Goal: Task Accomplishment & Management: Use online tool/utility

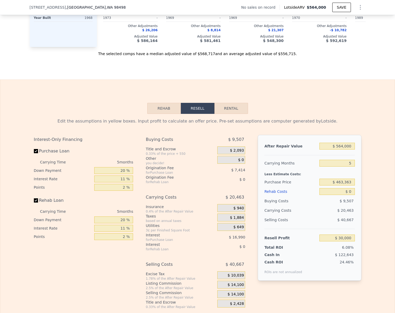
scroll to position [681, 0]
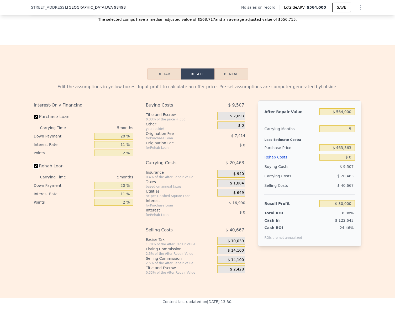
click at [34, 168] on input "Rehab Loan" at bounding box center [36, 166] width 4 height 4
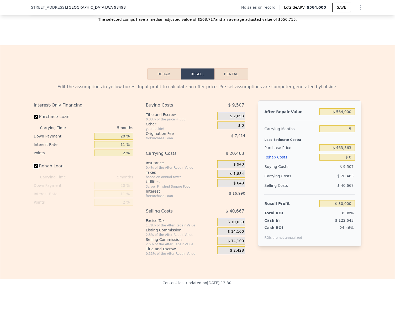
checkbox input "true"
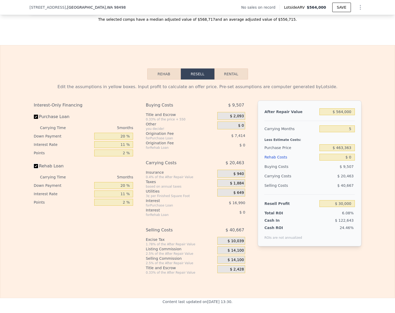
click at [163, 80] on button "Rehab" at bounding box center [164, 74] width 34 height 11
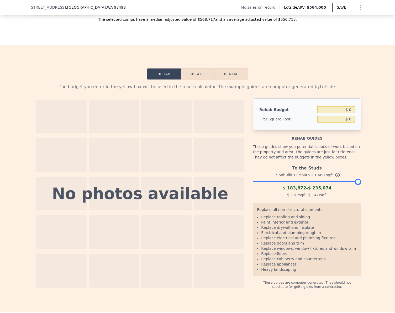
click at [288, 182] on div at bounding box center [307, 180] width 109 height 3
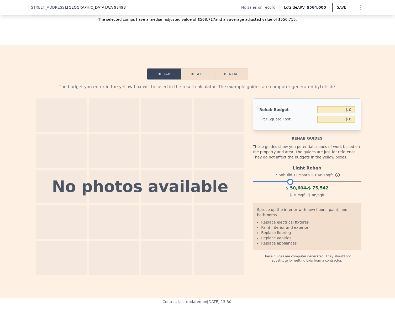
click at [192, 80] on button "Resell" at bounding box center [197, 74] width 33 height 11
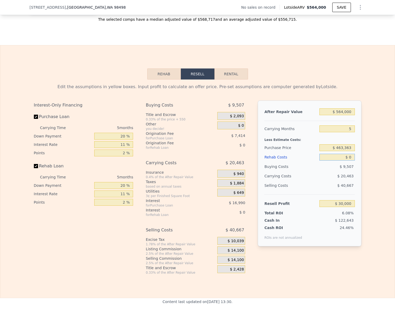
click at [347, 161] on input "$ 0" at bounding box center [337, 157] width 35 height 7
type input "$ 7"
type input "$ 29,993"
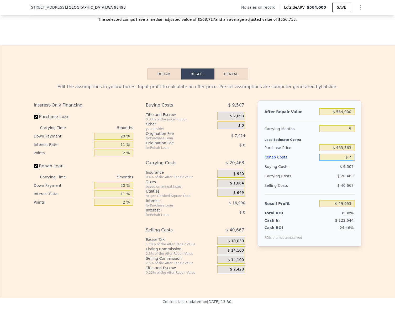
type input "$ 75"
type input "$ 29,919"
type input "$ 750"
type input "$ 29,208"
type input "$ 7,500"
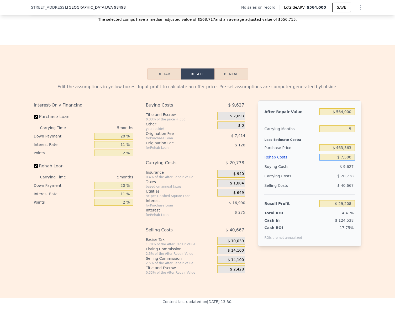
type input "$ 22,105"
type input "$ 75,000"
type input "-$ 48,950"
type input "$ 75,000"
click at [347, 207] on input "-$ 48,950" at bounding box center [337, 203] width 35 height 7
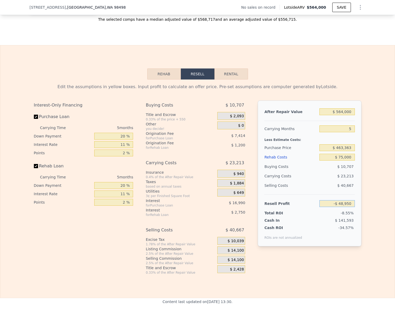
click at [347, 207] on input "-$ 48,950" at bounding box center [337, 203] width 35 height 7
type input "$ 75,000"
click at [380, 215] on div "Edit the assumptions in yellow boxes. Input profit to calculate an offer price.…" at bounding box center [197, 177] width 395 height 195
type input "$ 345,987"
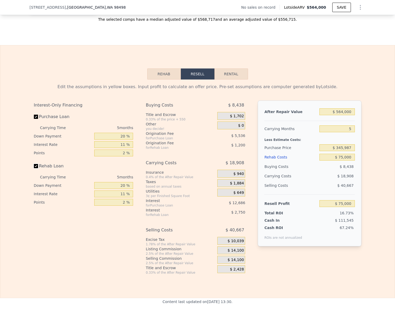
click at [34, 168] on input "Rehab Loan" at bounding box center [36, 166] width 4 height 4
checkbox input "false"
type input "$ 78,950"
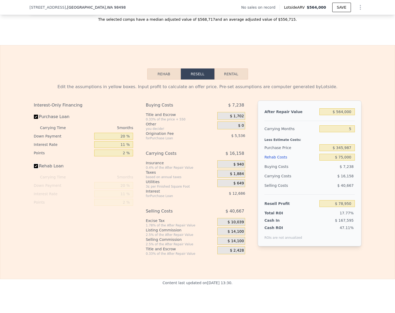
checkbox input "true"
type input "$ 0"
type input "$ 30,000"
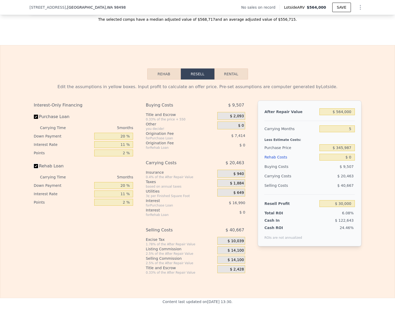
scroll to position [497, 0]
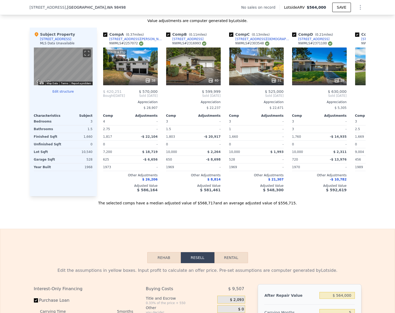
click at [59, 94] on button "Edit structure" at bounding box center [63, 92] width 59 height 4
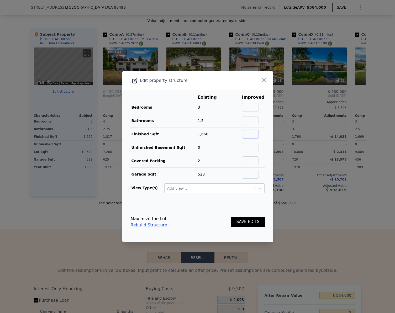
click at [250, 136] on input "text" at bounding box center [250, 134] width 17 height 9
type input "1800"
click at [244, 224] on button "SAVE EDITS" at bounding box center [248, 222] width 34 height 10
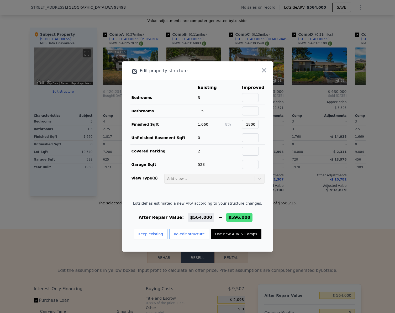
click at [349, 244] on div at bounding box center [197, 156] width 395 height 313
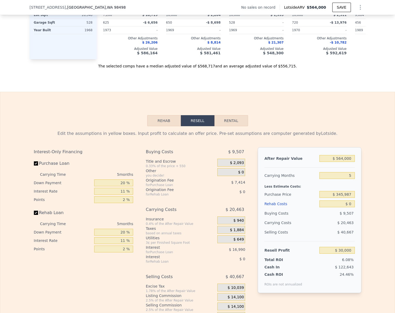
scroll to position [708, 0]
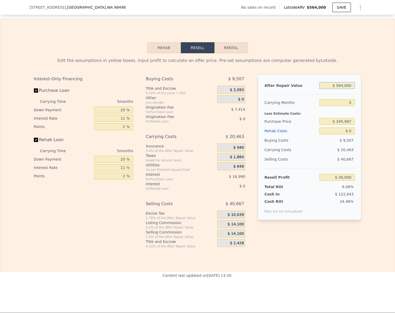
click at [348, 89] on input "$ 564,000" at bounding box center [337, 85] width 35 height 7
type input "$ 5"
type input "-$ 492,938"
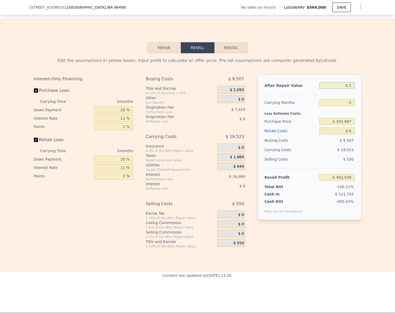
type input "$ 59"
type input "-$ 492,887"
type input "$ 595"
type input "-$ 492,392"
type input "$ 5,950"
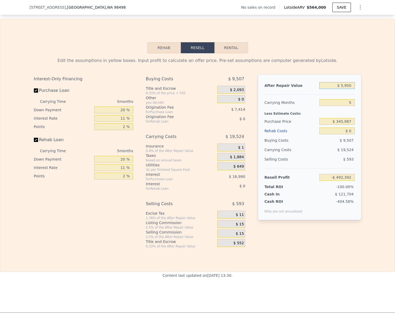
type input "-$ 487,427"
type input "$ 59,500"
type input "-$ 437,775"
type input "$ 595,000"
type input "$ 58,743"
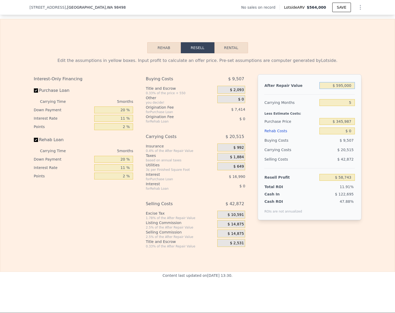
type input "$ 595,000"
click at [372, 132] on div "Edit the assumptions in yellow boxes. Input profit to calculate an offer price.…" at bounding box center [197, 150] width 395 height 195
click at [35, 142] on input "Rehab Loan" at bounding box center [36, 140] width 4 height 4
checkbox input "false"
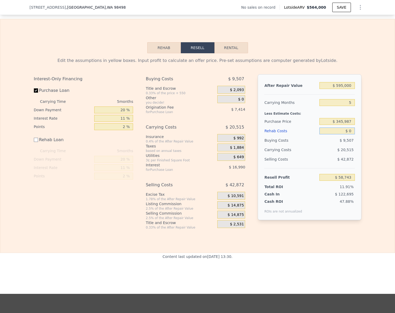
click at [350, 135] on input "$ 0" at bounding box center [337, 131] width 35 height 7
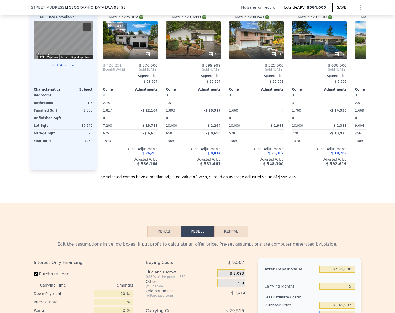
scroll to position [392, 0]
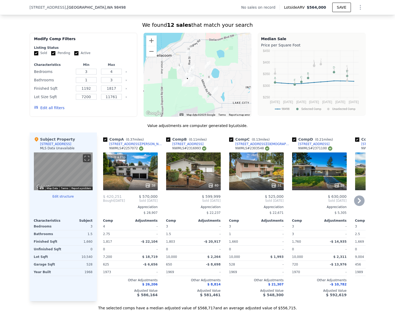
click at [127, 174] on div "This is a Flip 38" at bounding box center [130, 172] width 55 height 38
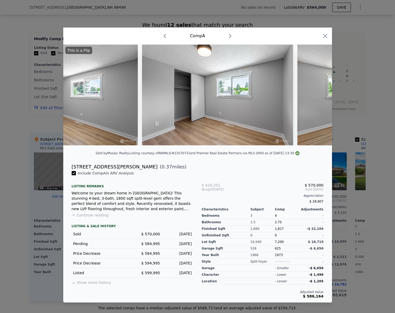
scroll to position [0, 2480]
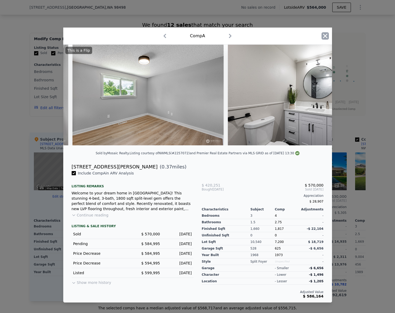
click at [328, 32] on icon "button" at bounding box center [325, 35] width 7 height 7
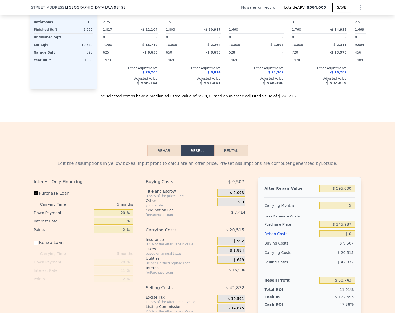
scroll to position [708, 0]
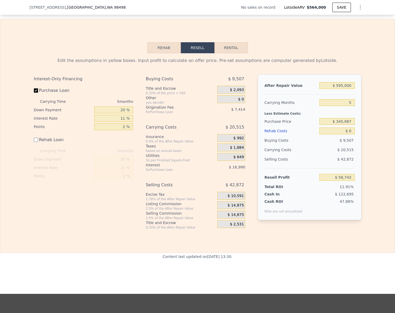
click at [353, 138] on div "After Repair Value $ 595,000 Carrying Months 5 Less Estimate Costs: Purchase Pr…" at bounding box center [310, 147] width 104 height 146
click at [349, 135] on input "$ 0" at bounding box center [337, 131] width 35 height 7
drag, startPoint x: 159, startPoint y: 55, endPoint x: 160, endPoint y: 60, distance: 4.6
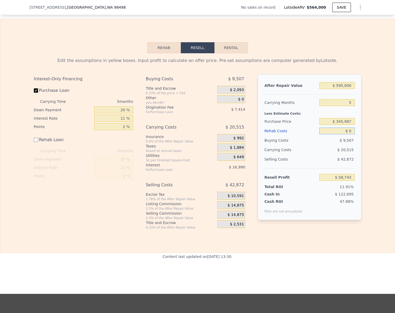
click at [159, 53] on button "Rehab" at bounding box center [164, 47] width 34 height 11
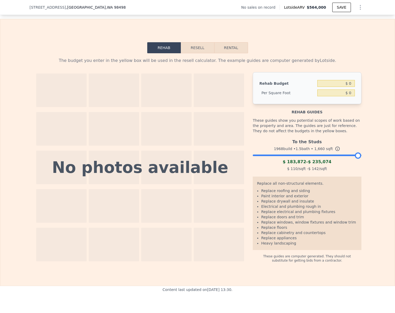
click at [295, 166] on div "To the Studs 1968 build • 1.5 bath • 1,660 sqft $ 183,872 - $ 235,074 $ 110 /sq…" at bounding box center [307, 155] width 109 height 36
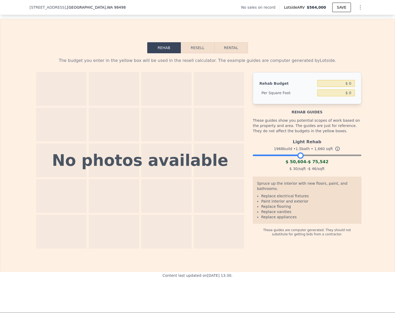
click at [299, 156] on div at bounding box center [307, 154] width 109 height 3
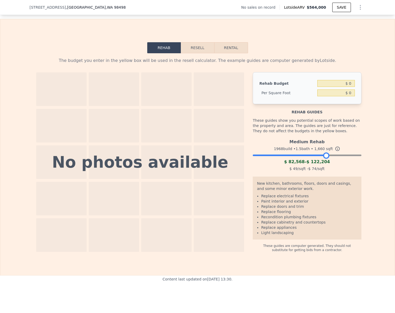
click at [324, 156] on div at bounding box center [307, 154] width 109 height 3
click at [192, 53] on button "Resell" at bounding box center [197, 47] width 33 height 11
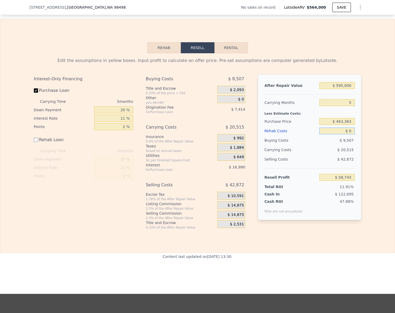
click at [352, 135] on input "$ 0" at bounding box center [337, 131] width 35 height 7
type input "$ 1"
type input "$ 58,742"
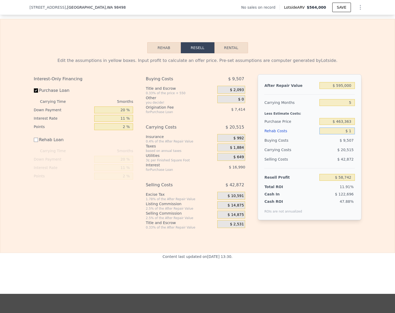
type input "$ 10"
type input "$ 58,733"
type input "$ 100"
type input "$ 58,643"
type input "$ 1,000"
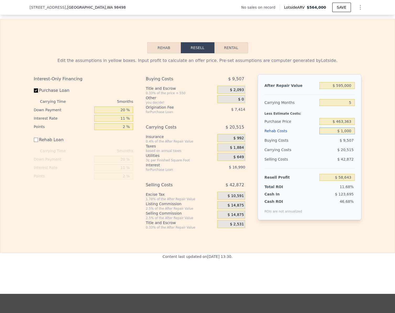
type input "$ 57,743"
type input "$ 10,000"
type input "$ 48,743"
type input "$ 100,000"
type input "-$ 41,257"
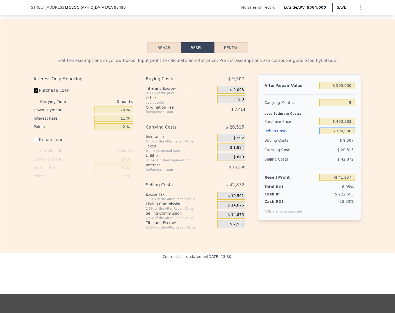
type input "$ 100,000"
click at [350, 181] on input "-$ 41,257" at bounding box center [337, 177] width 35 height 7
type input "$ 85,000"
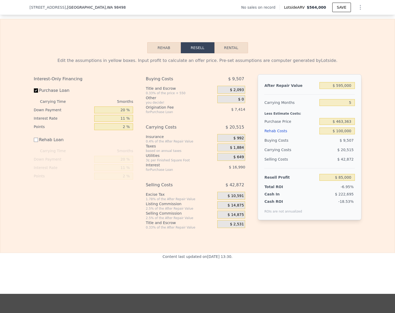
click at [360, 178] on div "After Repair Value $ 595,000 Carrying Months 5 Less Estimate Costs: Purchase Pr…" at bounding box center [310, 147] width 104 height 146
type input "$ 343,802"
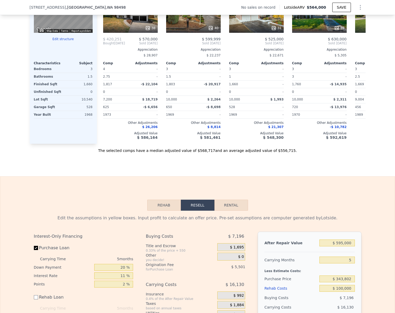
scroll to position [471, 0]
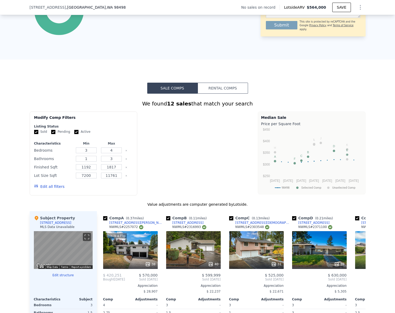
checkbox input "true"
type input "$ 564,000"
type input "$ 0"
type input "$ 30,000"
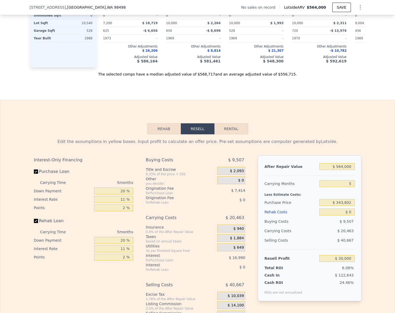
scroll to position [629, 0]
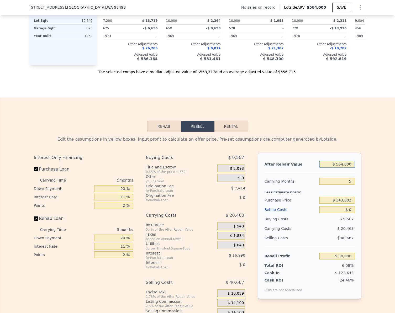
click at [352, 168] on input "$ 564,000" at bounding box center [337, 164] width 35 height 7
type input "$ 5"
type input "-$ 492,938"
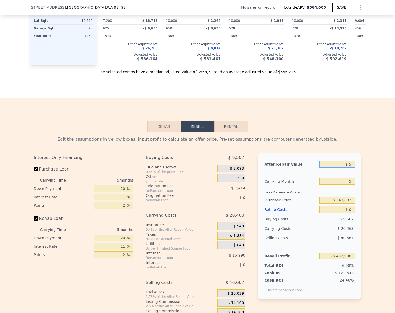
type input "$ 59"
type input "-$ 492,887"
type input "$ 595"
type input "-$ 492,392"
type input "$ 5,950"
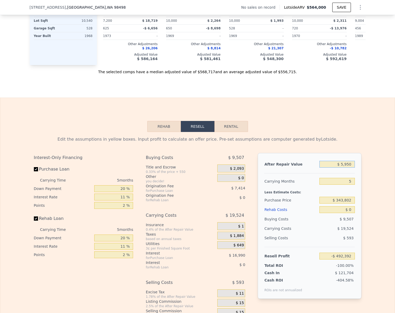
type input "-$ 487,427"
type input "$ 59,500"
type input "-$ 437,775"
type input "$ 595,000"
type input "$ 58,743"
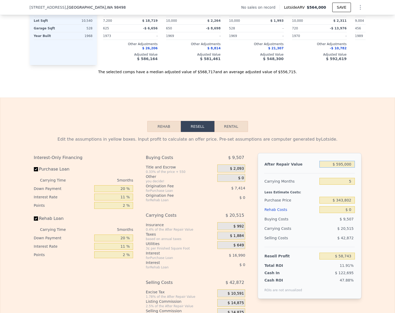
click at [164, 132] on button "Rehab" at bounding box center [164, 126] width 34 height 11
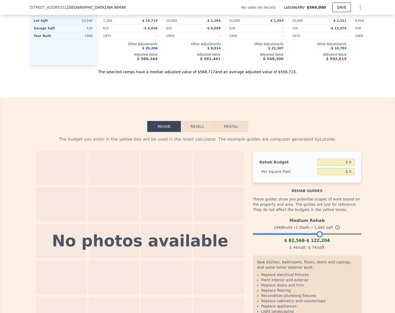
click at [318, 235] on div at bounding box center [307, 232] width 109 height 3
click at [190, 132] on button "Resell" at bounding box center [197, 126] width 33 height 11
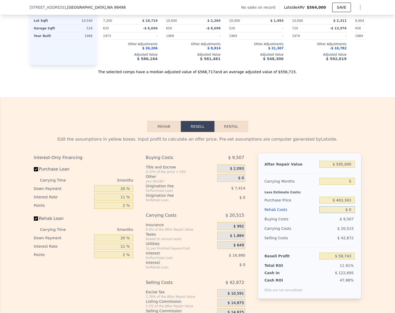
click at [349, 213] on input "$ 0" at bounding box center [337, 210] width 35 height 7
type input "$ 1"
type input "$ 58,742"
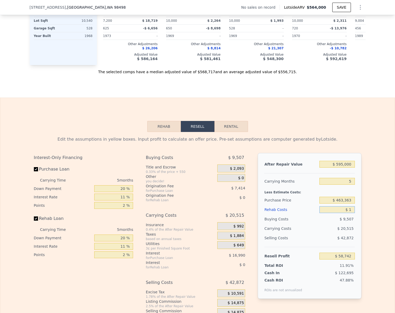
type input "$ 10"
type input "$ 58,733"
type input "$ 100"
type input "$ 58,636"
type input "$ 10,000"
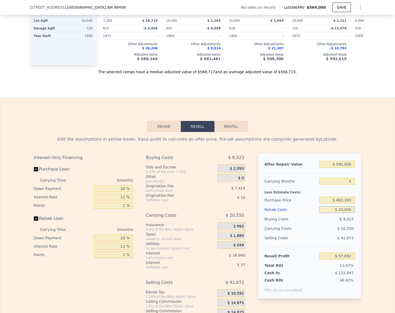
type input "$ 48,218"
type input "$ 100,000"
type input "-$ 46,522"
type input "$ 100,000"
click at [371, 218] on div "Edit the assumptions in yellow boxes. Input profit to calculate an offer price.…" at bounding box center [197, 229] width 395 height 195
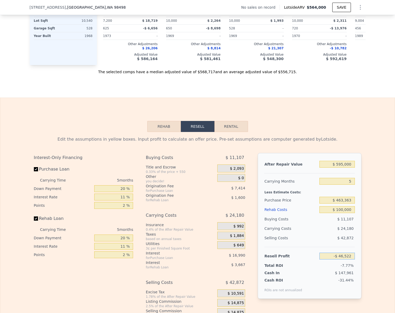
click at [350, 260] on input "-$ 46,522" at bounding box center [337, 256] width 35 height 7
type input "$ 85,000"
click at [363, 261] on div "Edit the assumptions in yellow boxes. Input profit to calculate an offer price.…" at bounding box center [198, 229] width 336 height 195
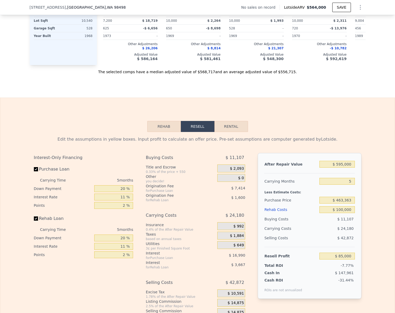
type input "$ 338,814"
click at [34, 221] on input "Rehab Loan" at bounding box center [36, 219] width 4 height 4
checkbox input "false"
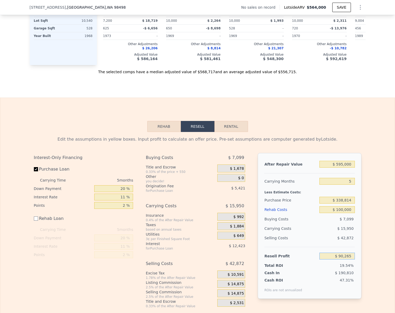
click at [349, 260] on input "$ 90,265" at bounding box center [337, 256] width 35 height 7
type input "$ 75,000"
click at [374, 249] on div "Edit the assumptions in yellow boxes. Input profit to calculate an offer price.…" at bounding box center [197, 220] width 395 height 177
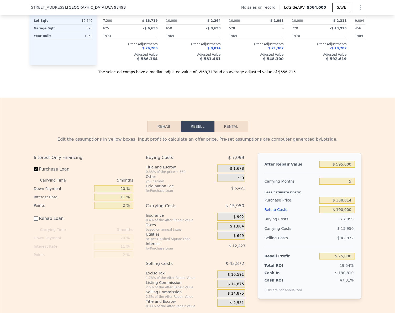
type input "$ 353,270"
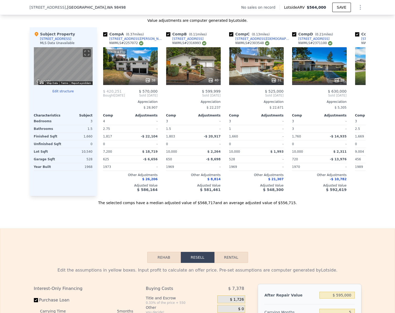
scroll to position [497, 0]
click at [129, 70] on div "This is a Flip 38" at bounding box center [130, 67] width 55 height 38
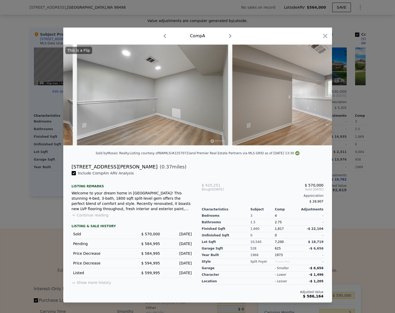
scroll to position [0, 4261]
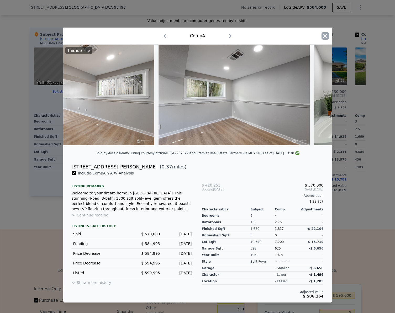
click at [327, 34] on icon "button" at bounding box center [325, 36] width 4 height 4
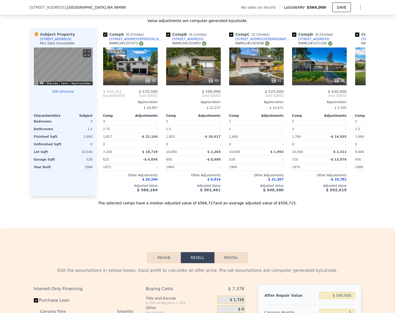
click at [51, 8] on span "[STREET_ADDRESS]" at bounding box center [48, 7] width 37 height 5
copy span "[STREET_ADDRESS]"
click at [124, 66] on div "This is a Flip 38" at bounding box center [130, 67] width 55 height 38
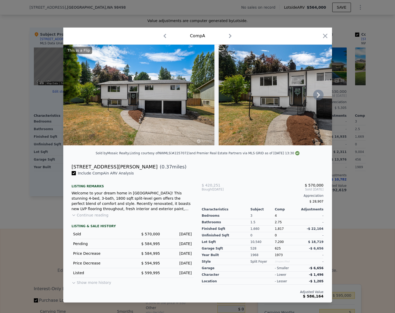
checkbox input "true"
type input "$ 564,000"
type input "$ 0"
type input "$ 30,000"
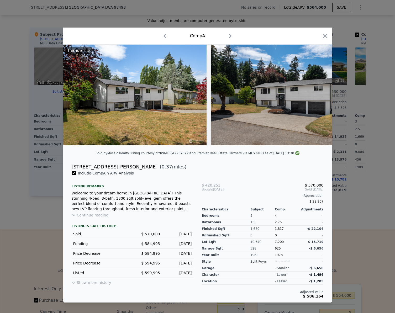
scroll to position [0, 5639]
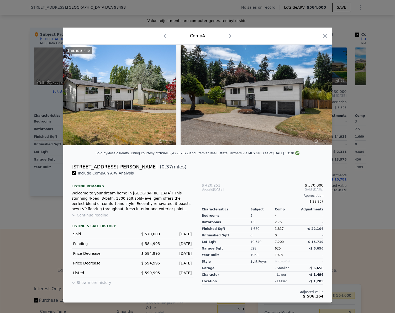
click at [363, 203] on div at bounding box center [197, 156] width 395 height 313
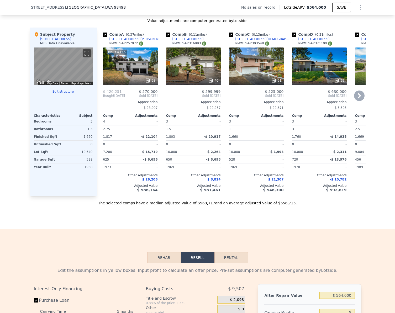
scroll to position [708, 0]
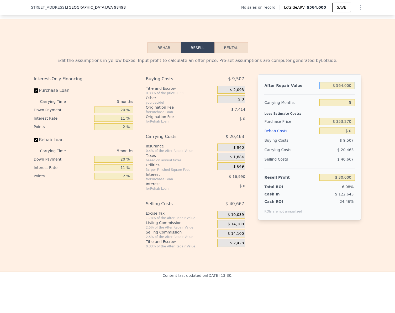
click at [351, 89] on input "$ 564,000" at bounding box center [337, 85] width 35 height 7
type input "$ 5"
type input "-$ 492,938"
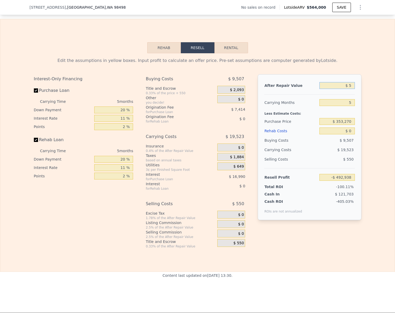
type input "$ 59"
type input "-$ 492,887"
type input "$ 595"
type input "-$ 492,392"
type input "$ 5,950"
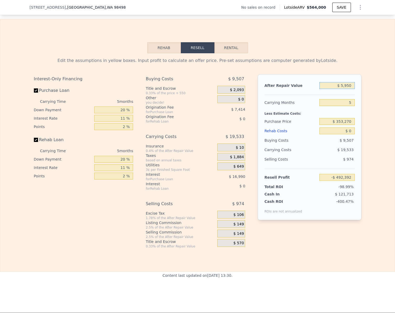
type input "-$ 487,427"
type input "$ 59,500"
type input "-$ 437,775"
type input "$ 595,000"
type input "$ 58,743"
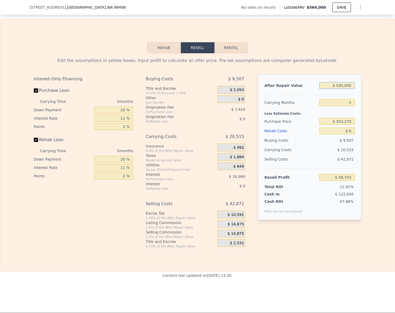
type input "$ 595,000"
click at [367, 131] on div "Edit the assumptions in yellow boxes. Input profit to calculate an offer price.…" at bounding box center [197, 150] width 395 height 195
click at [156, 52] on button "Rehab" at bounding box center [164, 47] width 34 height 11
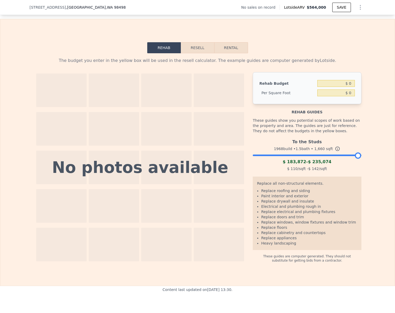
click at [276, 156] on div at bounding box center [307, 154] width 109 height 3
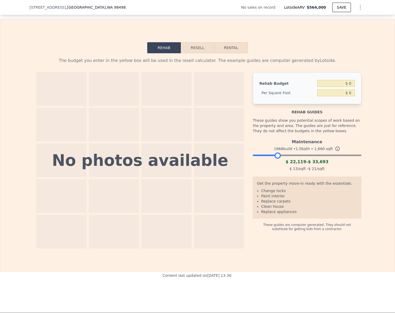
click at [287, 156] on div at bounding box center [307, 154] width 109 height 3
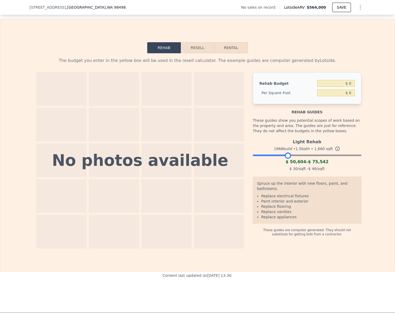
click at [192, 53] on button "Resell" at bounding box center [197, 47] width 33 height 11
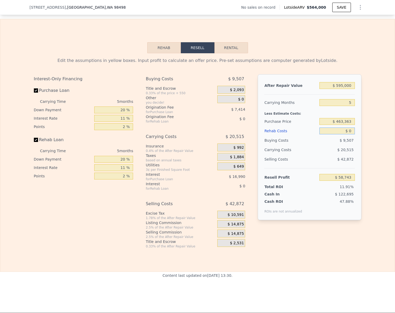
click at [349, 135] on input "$ 0" at bounding box center [337, 131] width 35 height 7
type input "$ 7"
type input "$ 58,736"
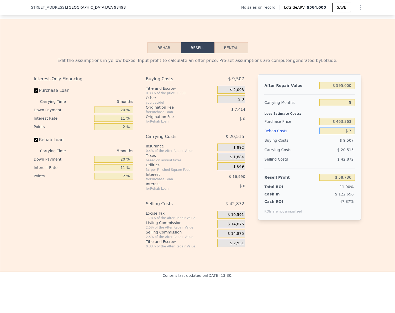
type input "$ 75"
type input "$ 58,662"
type input "$ 750"
type input "$ 57,951"
type input "$ 7,500"
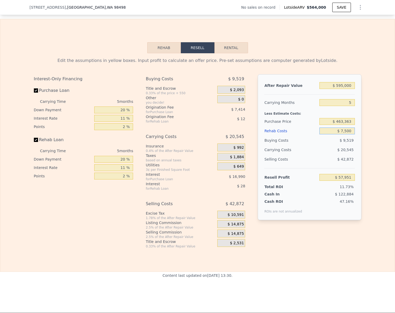
type input "$ 50,848"
type input "$ 75,000"
type input "-$ 20,207"
type input "$ 75,000"
click at [372, 147] on div "Edit the assumptions in yellow boxes. Input profit to calculate an offer price.…" at bounding box center [197, 150] width 395 height 195
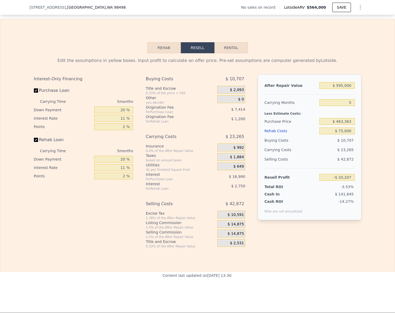
click at [34, 142] on input "Rehab Loan" at bounding box center [36, 140] width 4 height 4
checkbox input "false"
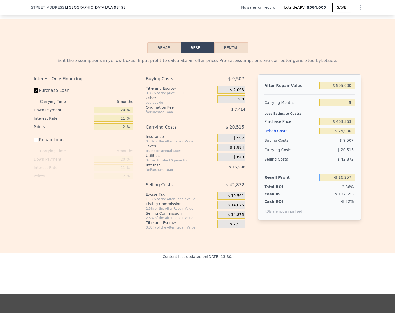
click at [351, 181] on input "-$ 16,257" at bounding box center [337, 177] width 35 height 7
type input "$ 50,000"
click at [376, 166] on div "Edit the assumptions in yellow boxes. Input profit to calculate an offer price.…" at bounding box center [197, 141] width 395 height 177
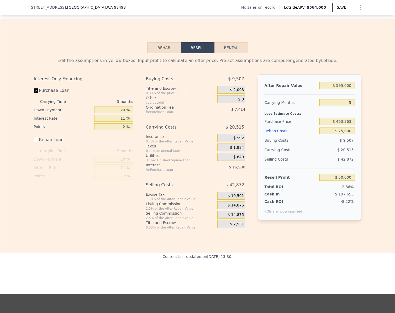
type input "$ 400,619"
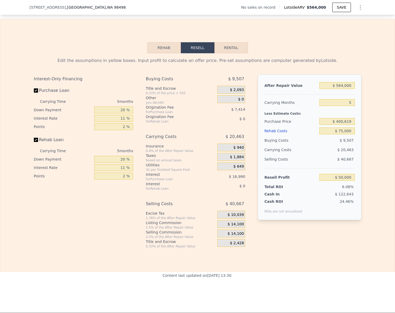
checkbox input "true"
type input "$ 564,000"
type input "$ 0"
type input "$ 30,000"
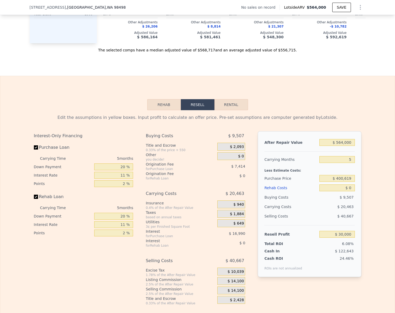
scroll to position [662, 0]
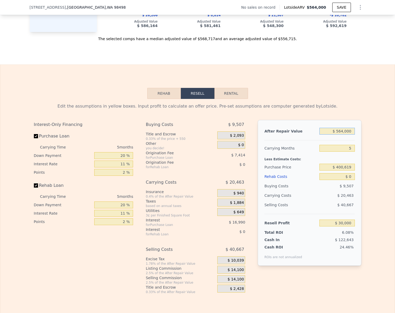
click at [349, 135] on input "$ 564,000" at bounding box center [337, 131] width 35 height 7
type input "$ 5"
type input "-$ 492,938"
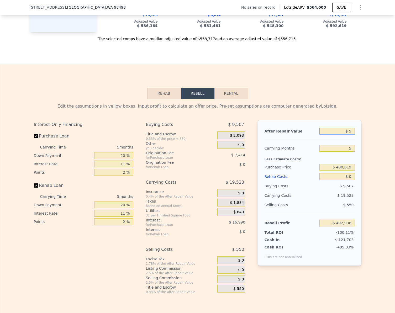
type input "$ 59"
type input "-$ 492,887"
type input "$ 595"
type input "-$ 492,392"
type input "$ 5,950"
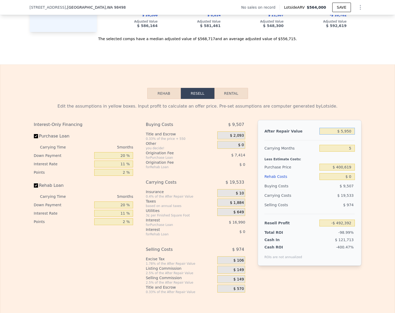
type input "-$ 487,427"
type input "$ 59,500"
type input "-$ 437,775"
type input "$ 595,000"
type input "$ 58,743"
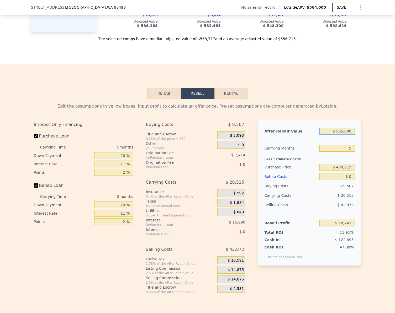
type input "$ 5,950,000"
type input "$ 5,023,916"
type input "$ 595,000"
type input "$ 58,743"
type input "$ 595,000"
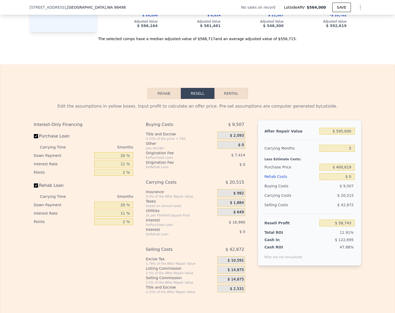
click at [35, 188] on input "Rehab Loan" at bounding box center [36, 186] width 4 height 4
checkbox input "false"
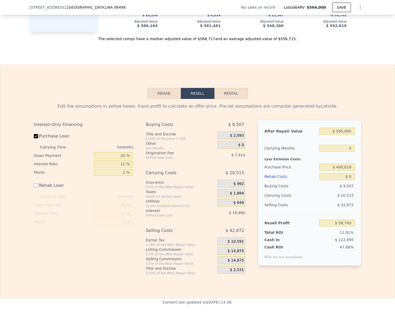
click at [165, 99] on button "Rehab" at bounding box center [164, 93] width 34 height 11
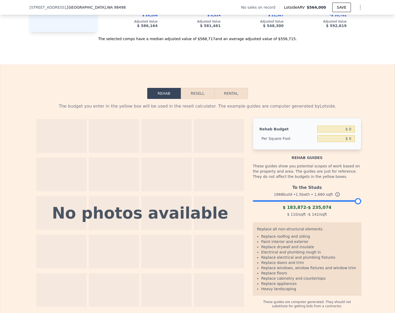
click at [201, 99] on button "Resell" at bounding box center [197, 93] width 33 height 11
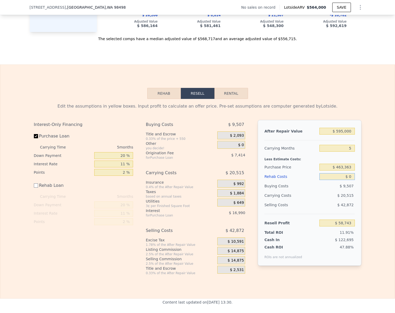
click at [350, 180] on input "$ 0" at bounding box center [337, 176] width 35 height 7
click at [380, 218] on div "Edit the assumptions in yellow boxes. Input profit to calculate an offer price.…" at bounding box center [197, 187] width 395 height 177
click at [153, 99] on button "Rehab" at bounding box center [164, 93] width 34 height 11
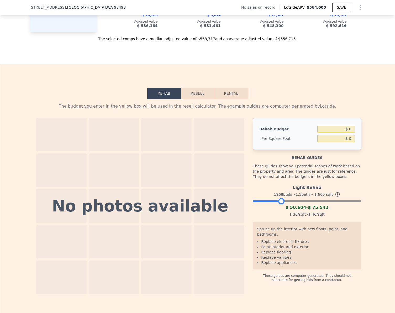
click at [280, 202] on div at bounding box center [307, 199] width 109 height 3
click at [195, 99] on button "Resell" at bounding box center [197, 93] width 33 height 11
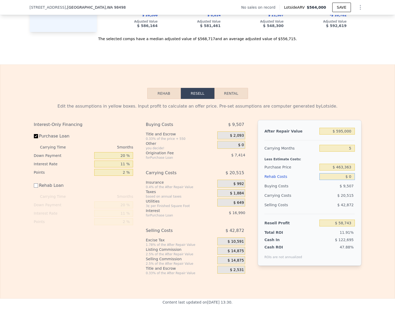
click at [349, 180] on input "$ 0" at bounding box center [337, 176] width 35 height 7
click at [386, 192] on div "Edit the assumptions in yellow boxes. Input profit to calculate an offer price.…" at bounding box center [197, 187] width 395 height 177
click at [350, 180] on input "$ 0" at bounding box center [337, 176] width 35 height 7
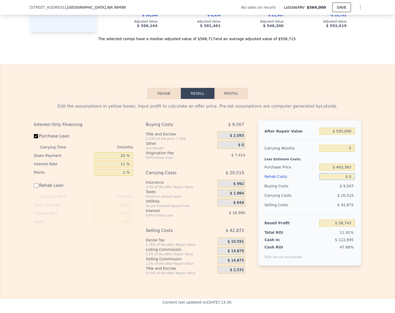
click at [350, 180] on input "$ 0" at bounding box center [337, 176] width 35 height 7
click at [151, 97] on button "Rehab" at bounding box center [164, 93] width 34 height 11
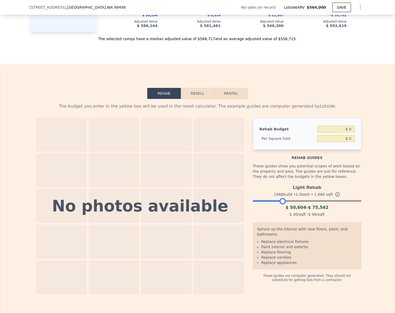
click at [281, 202] on div at bounding box center [307, 199] width 109 height 3
click at [200, 99] on button "Resell" at bounding box center [197, 93] width 33 height 11
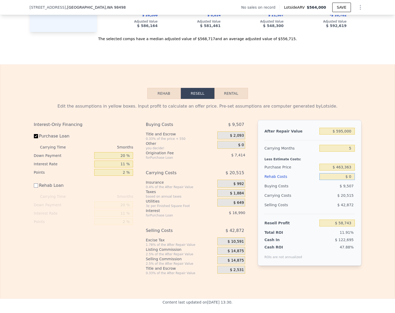
click at [351, 180] on input "$ 0" at bounding box center [337, 176] width 35 height 7
type input "$ 3"
type input "$ 58,740"
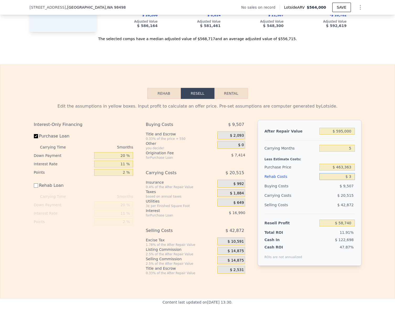
type input "$ 30"
type input "$ 58,713"
type input "$ 300"
type input "$ 58,443"
type input "$ 3,000"
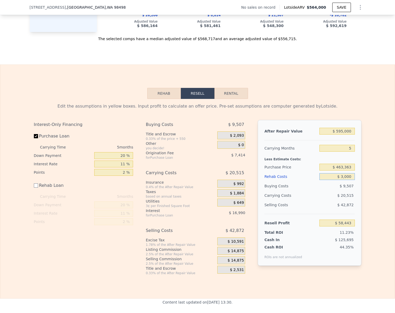
type input "$ 55,743"
type input "$ 30,000"
type input "$ 28,743"
type input "$ 30,000"
click at [349, 227] on input "$ 28,743" at bounding box center [337, 223] width 35 height 7
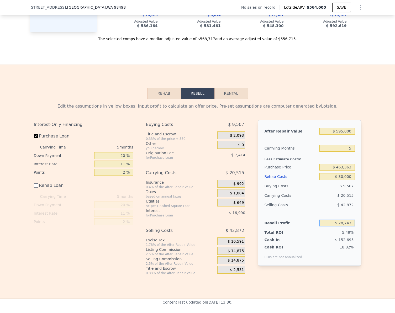
click at [349, 227] on input "$ 28,743" at bounding box center [337, 223] width 35 height 7
type input "$ 45,000"
click at [373, 256] on div "Edit the assumptions in yellow boxes. Input profit to calculate an offer price.…" at bounding box center [197, 187] width 395 height 177
type input "$ 447,968"
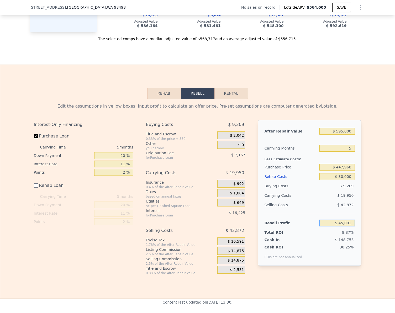
click at [351, 227] on input "$ 45,001" at bounding box center [337, 223] width 35 height 7
type input "$ 50,000"
click at [376, 222] on div "Edit the assumptions in yellow boxes. Input profit to calculate an offer price.…" at bounding box center [197, 187] width 395 height 177
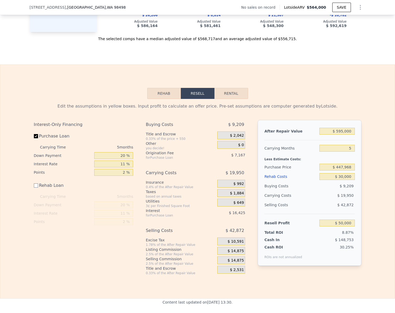
type input "$ 443,235"
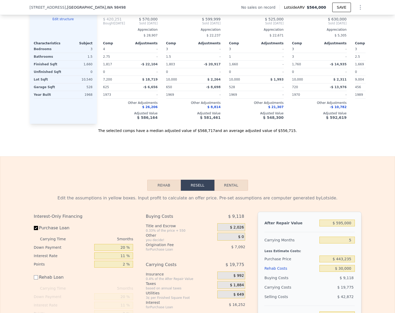
scroll to position [655, 0]
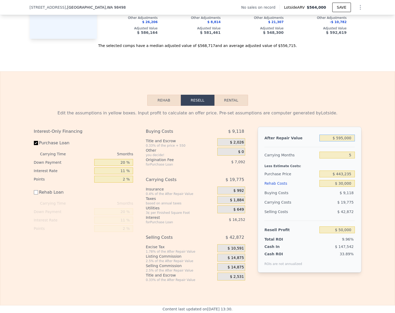
click at [349, 142] on input "$ 595,000" at bounding box center [337, 138] width 35 height 7
type input "$ 5"
type input "-$ 501,681"
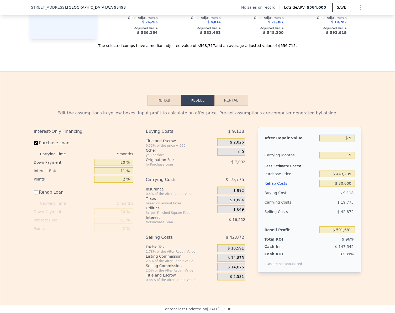
type input "$ 57"
type input "-$ 501,632"
type input "$ 575"
type input "-$ 501,152"
type input "$ 5,750"
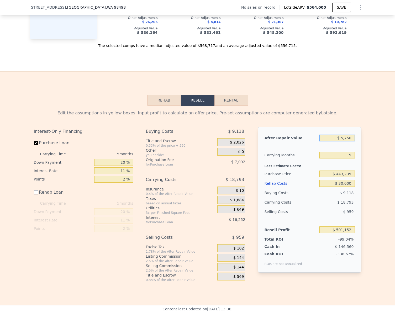
type input "-$ 496,355"
type input "$ 57,500"
type input "-$ 448,373"
type input "$ 575,000"
type input "$ 31,456"
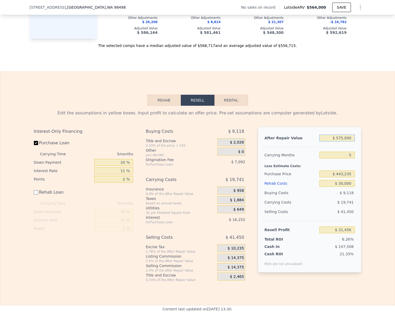
type input "$ 575,000"
click at [375, 179] on div "Edit the assumptions in yellow boxes. Input profit to calculate an offer price.…" at bounding box center [197, 194] width 395 height 177
click at [350, 234] on input "$ 31,456" at bounding box center [337, 230] width 35 height 7
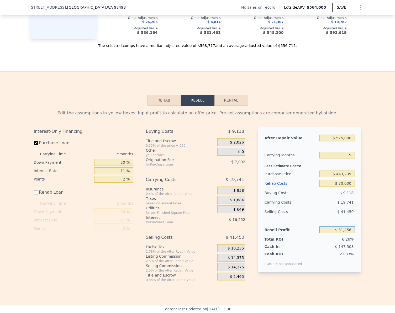
click at [350, 234] on input "$ 31,456" at bounding box center [337, 230] width 35 height 7
type input "$ 45,000"
click at [375, 216] on div "Edit the assumptions in yellow boxes. Input profit to calculate an offer price.…" at bounding box center [197, 194] width 395 height 177
type input "$ 430,409"
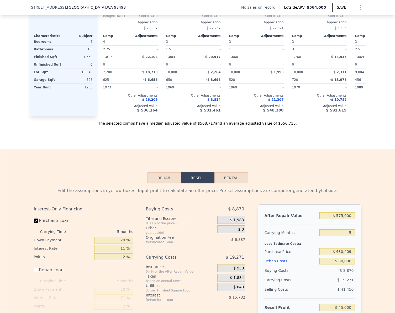
scroll to position [582, 0]
